Goal: Transaction & Acquisition: Purchase product/service

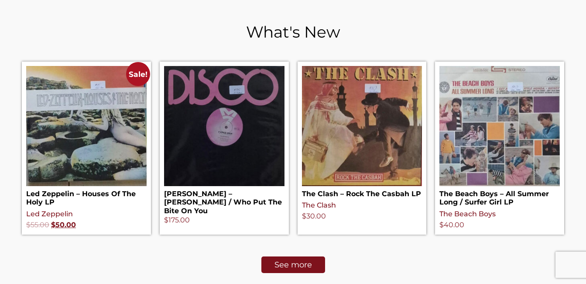
scroll to position [370, 0]
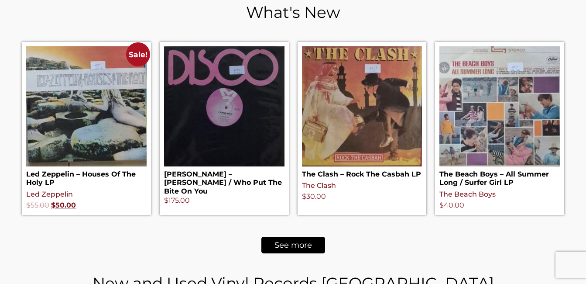
click at [288, 246] on span "See more" at bounding box center [293, 245] width 38 height 8
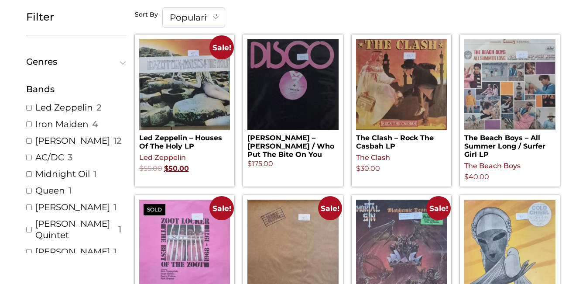
scroll to position [145, 0]
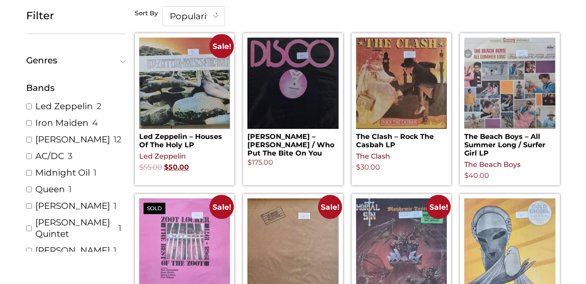
click at [69, 172] on link "Midnight Oil" at bounding box center [62, 172] width 55 height 11
checkbox input "true"
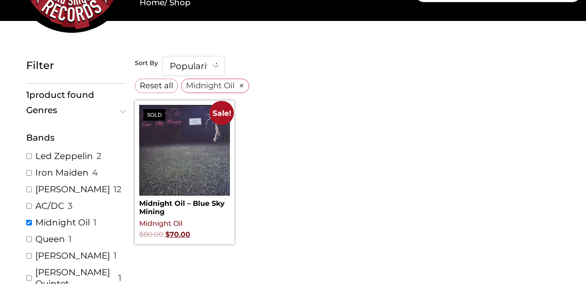
scroll to position [82, 0]
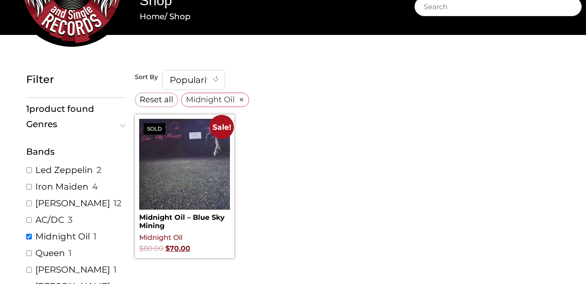
click at [28, 219] on input "AC/DC ( 3 )" at bounding box center [29, 220] width 6 height 6
checkbox input "true"
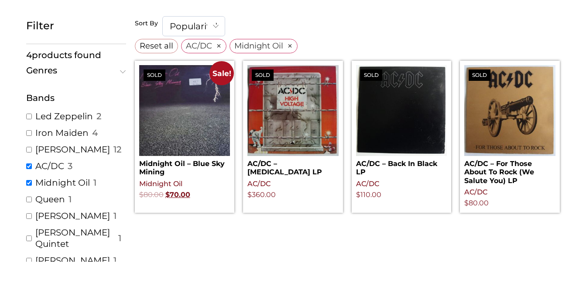
scroll to position [140, 0]
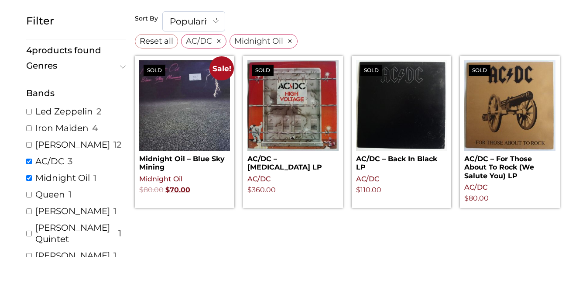
click at [28, 164] on input "AC/DC ( 3 )" at bounding box center [29, 161] width 6 height 6
checkbox input "false"
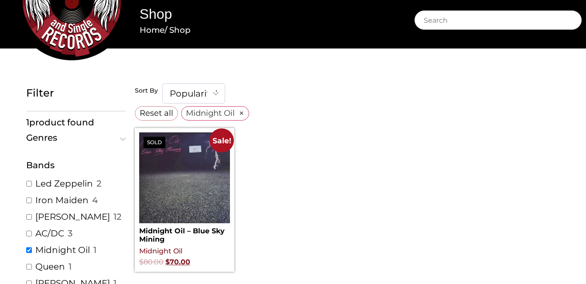
scroll to position [72, 0]
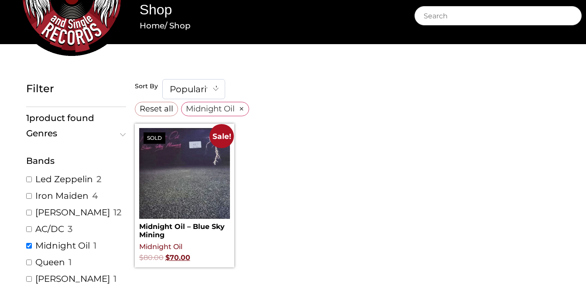
click at [576, 215] on div "Filtered (1) Filter Reset all × Midnight Oil × Filter 1 product found Genres Un…" at bounding box center [293, 208] width 586 height 328
click at [38, 196] on link "Iron Maiden" at bounding box center [61, 195] width 53 height 11
checkbox input "true"
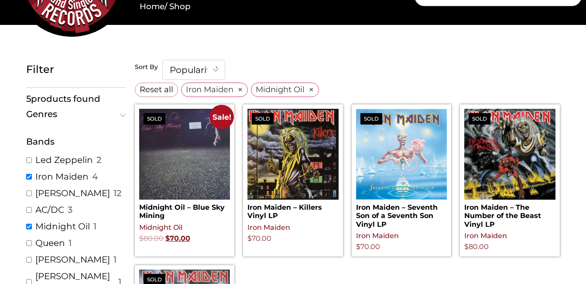
scroll to position [98, 0]
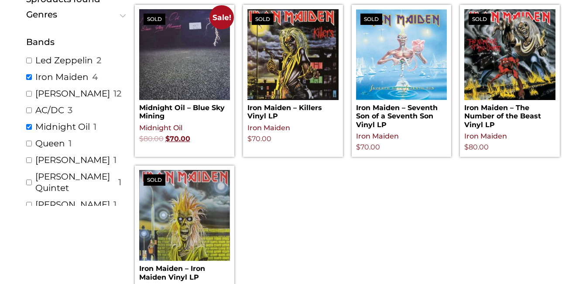
click at [575, 239] on div "Filtered (5) Filter Reset all × Iron Maiden × Midnight Oil × Filter 5 products …" at bounding box center [293, 134] width 586 height 418
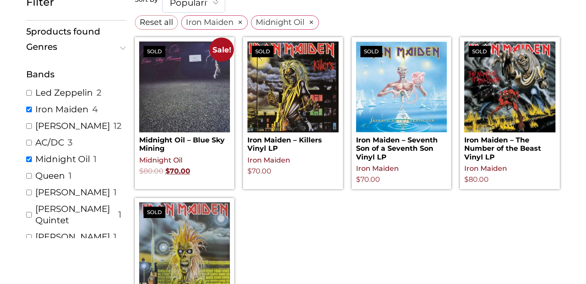
scroll to position [136, 0]
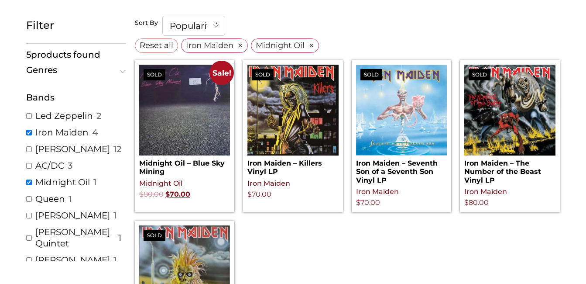
click at [29, 183] on input "Midnight Oil ( 1 )" at bounding box center [29, 182] width 6 height 6
checkbox input "false"
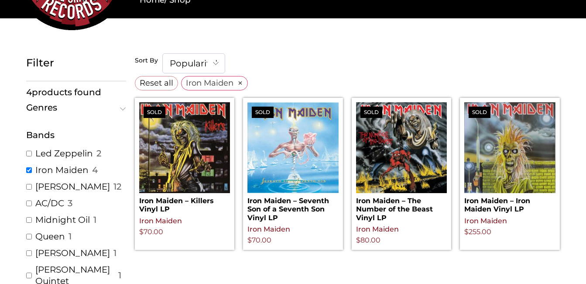
scroll to position [101, 0]
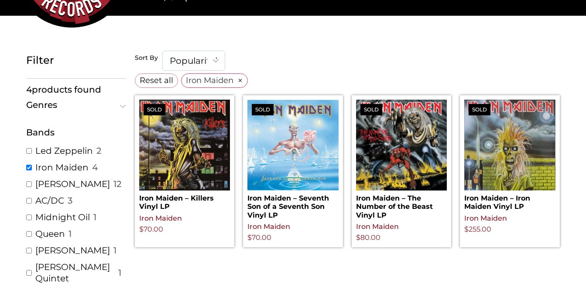
click at [29, 185] on input "Various Artist ( 12 )" at bounding box center [29, 184] width 6 height 6
checkbox input "true"
click at [28, 167] on input "Iron Maiden ( 4 )" at bounding box center [29, 167] width 6 height 6
checkbox input "false"
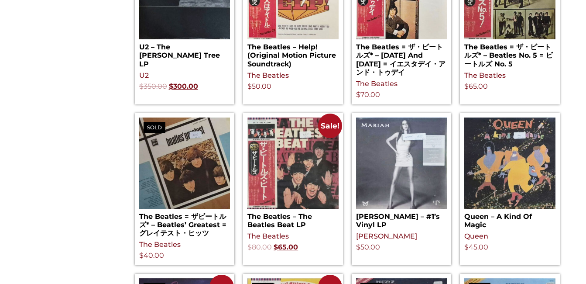
scroll to position [555, 0]
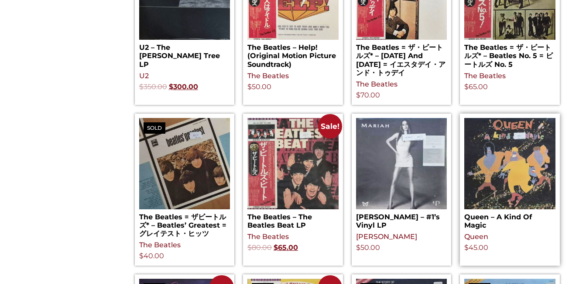
click at [502, 171] on img at bounding box center [509, 163] width 91 height 91
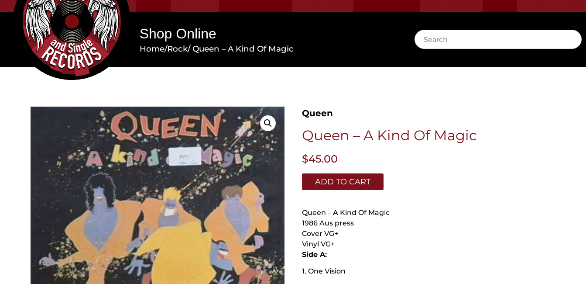
scroll to position [48, 0]
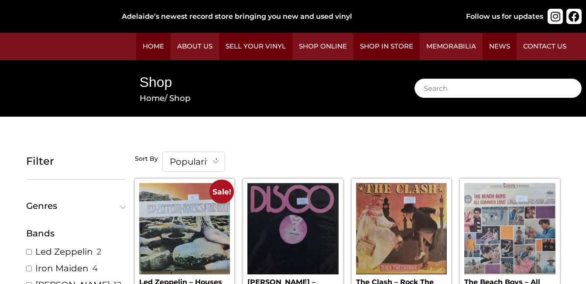
scroll to position [145, 0]
